Goal: Task Accomplishment & Management: Manage account settings

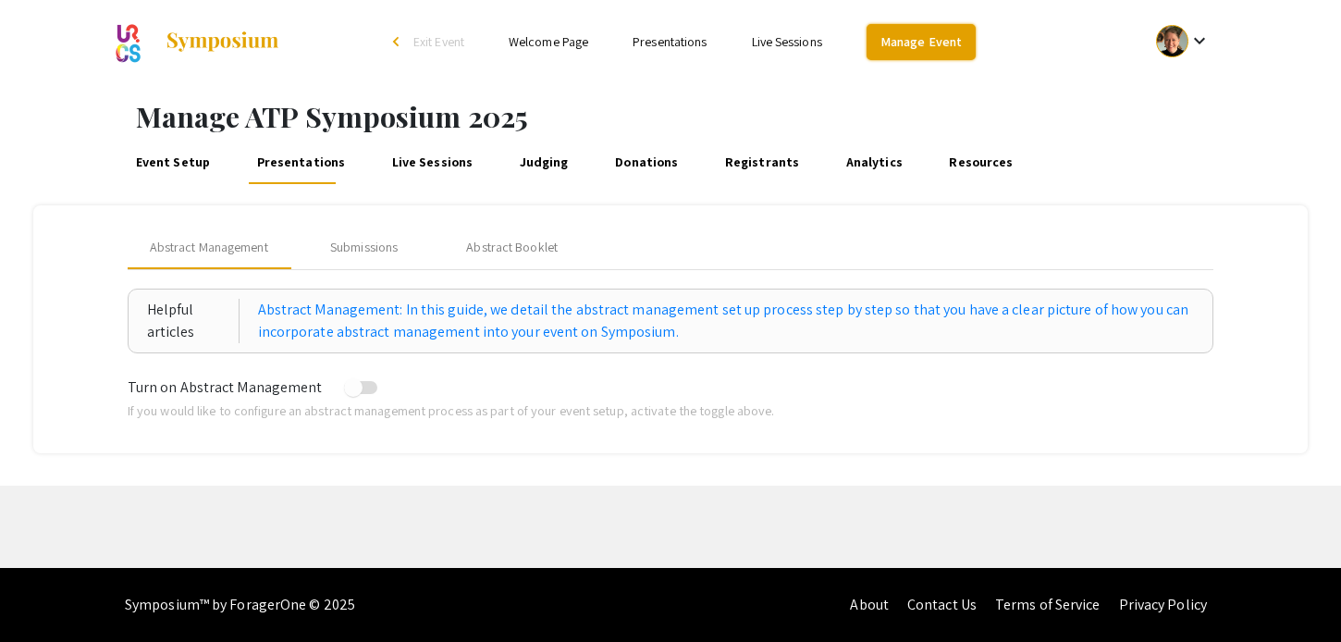
click at [913, 43] on link "Manage Event" at bounding box center [920, 42] width 109 height 36
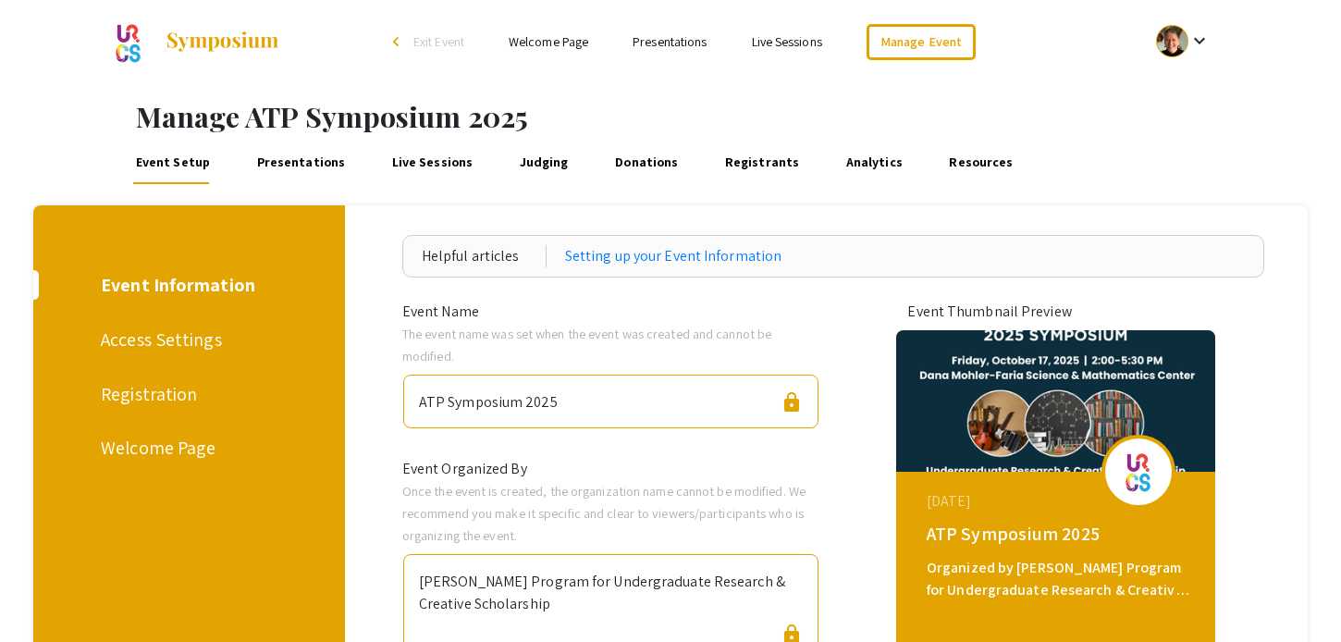
click at [302, 163] on link "Presentations" at bounding box center [300, 162] width 95 height 44
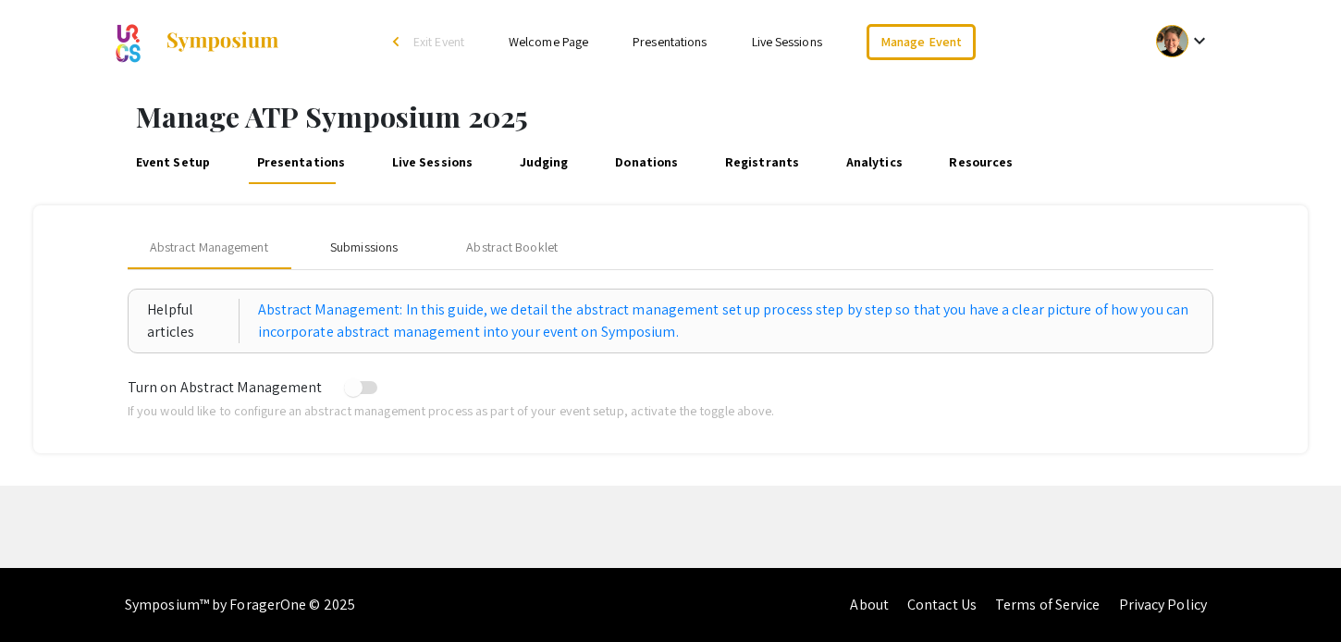
click at [374, 251] on div "Submissions" at bounding box center [363, 247] width 67 height 19
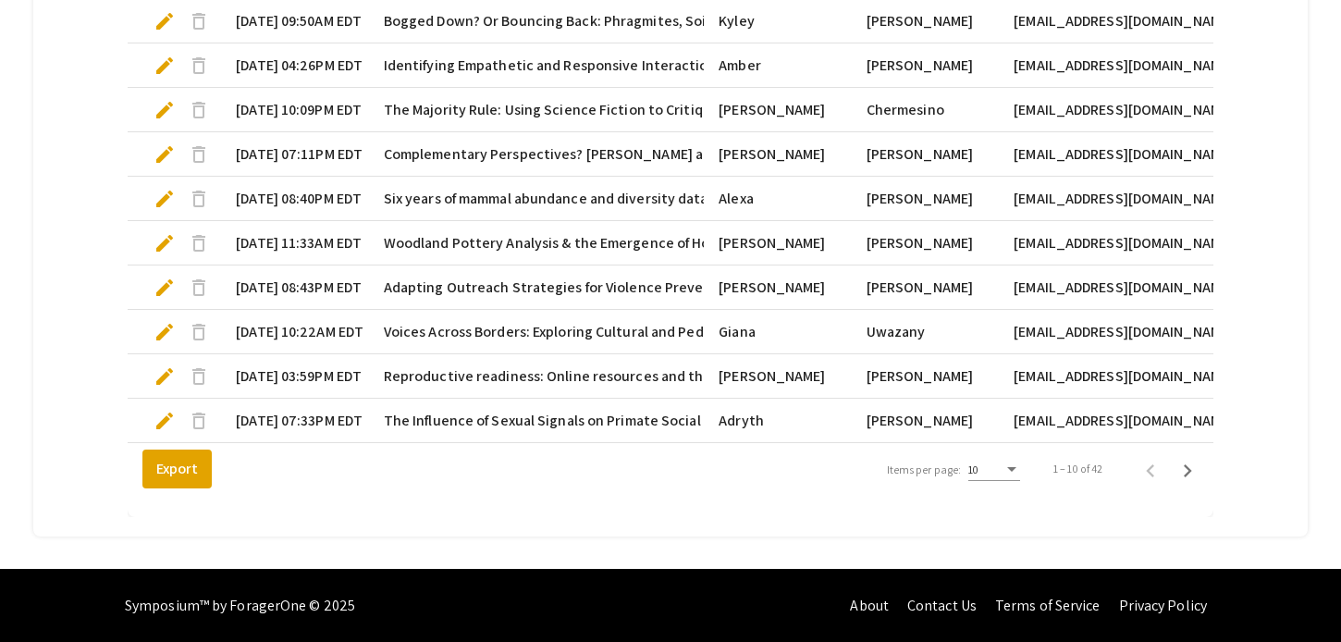
scroll to position [644, 0]
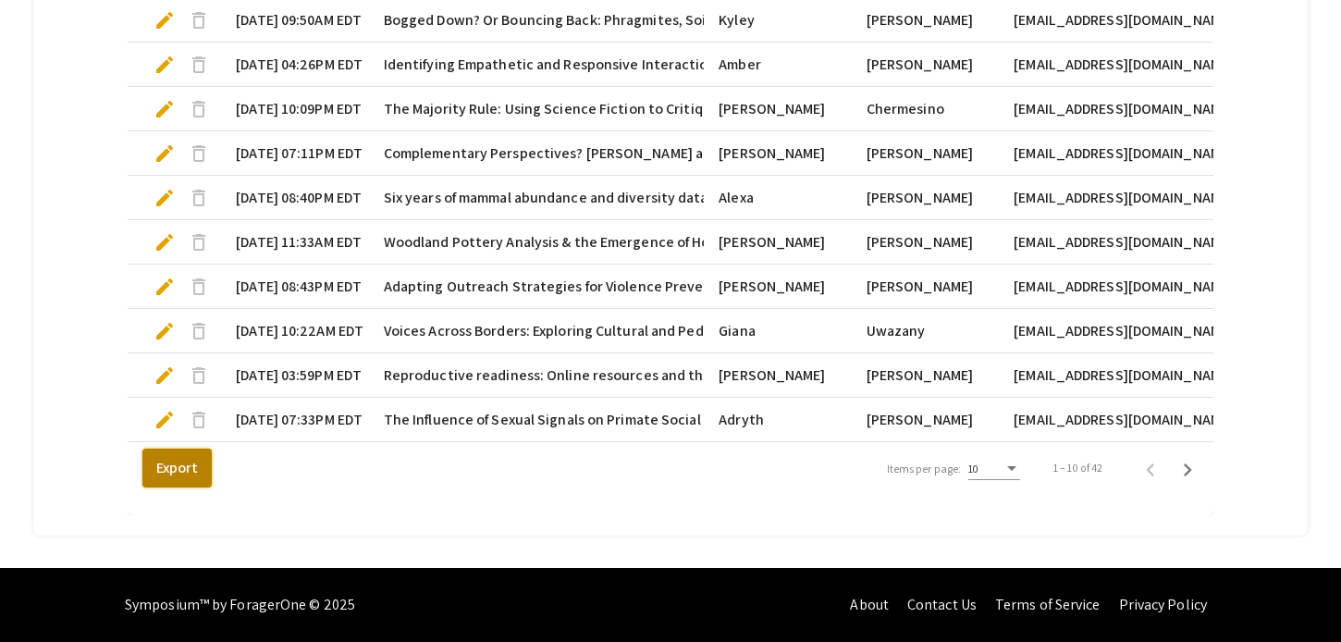
click at [196, 463] on button "Export" at bounding box center [176, 467] width 69 height 39
